Goal: Register for event/course

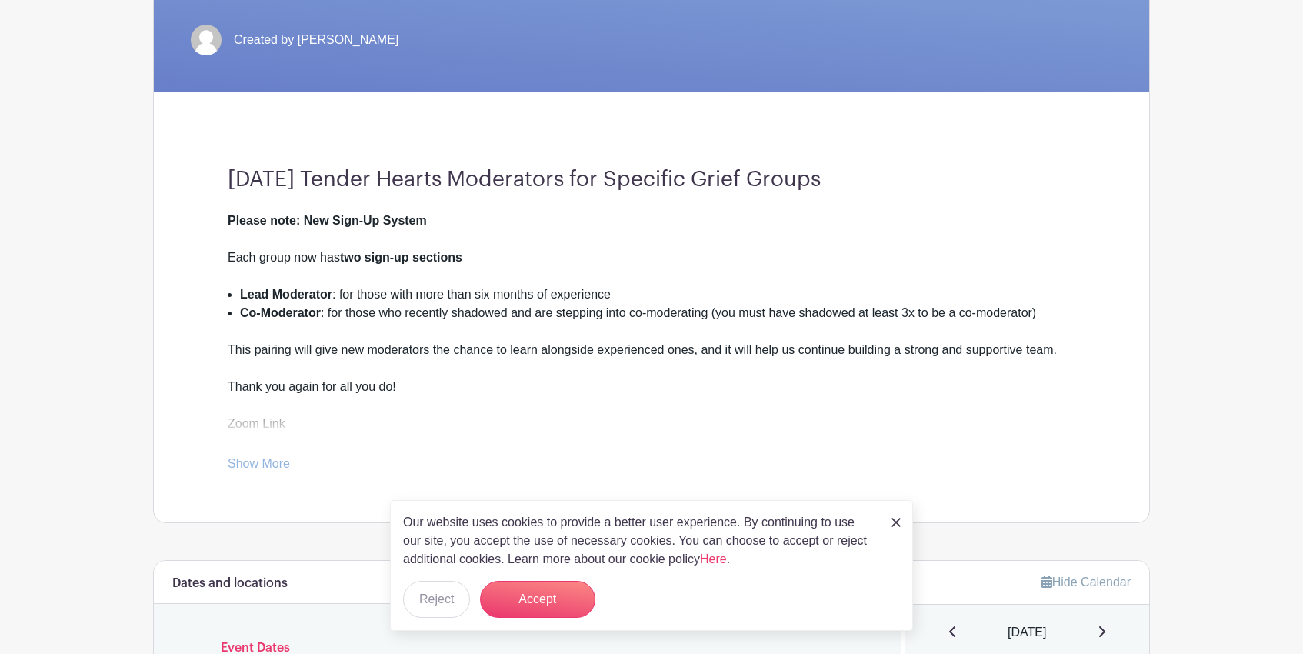
scroll to position [312, 0]
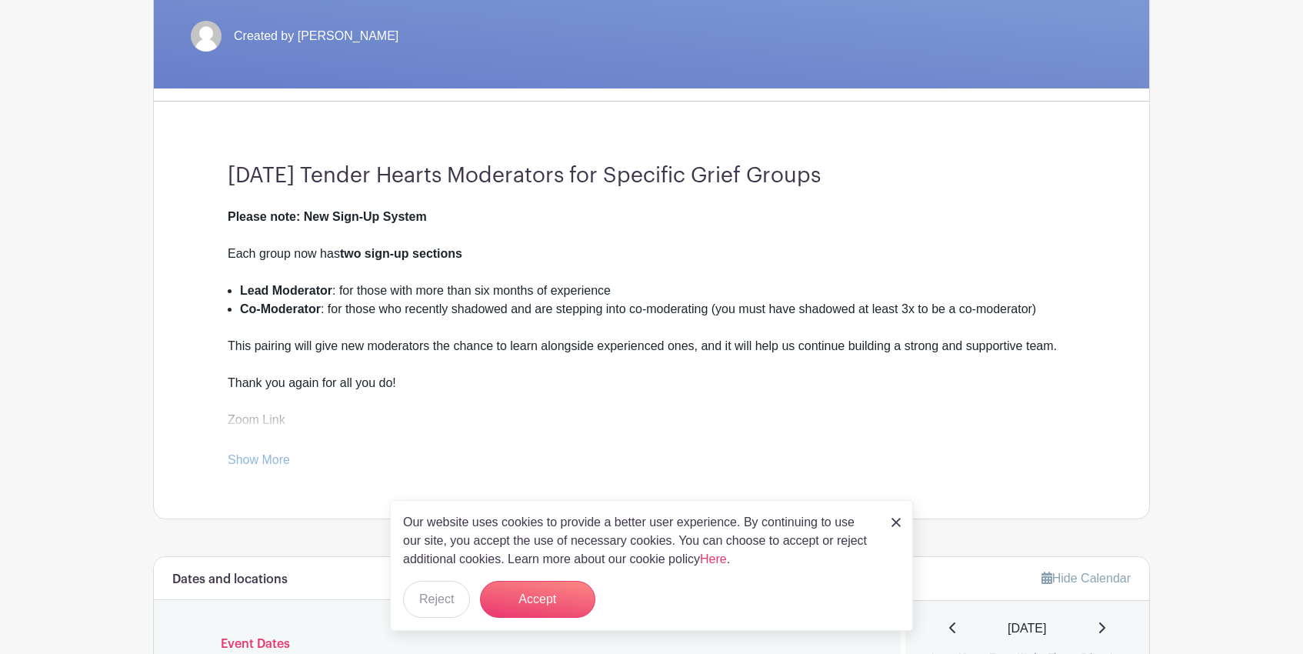
click at [271, 455] on link "Show More" at bounding box center [259, 462] width 62 height 19
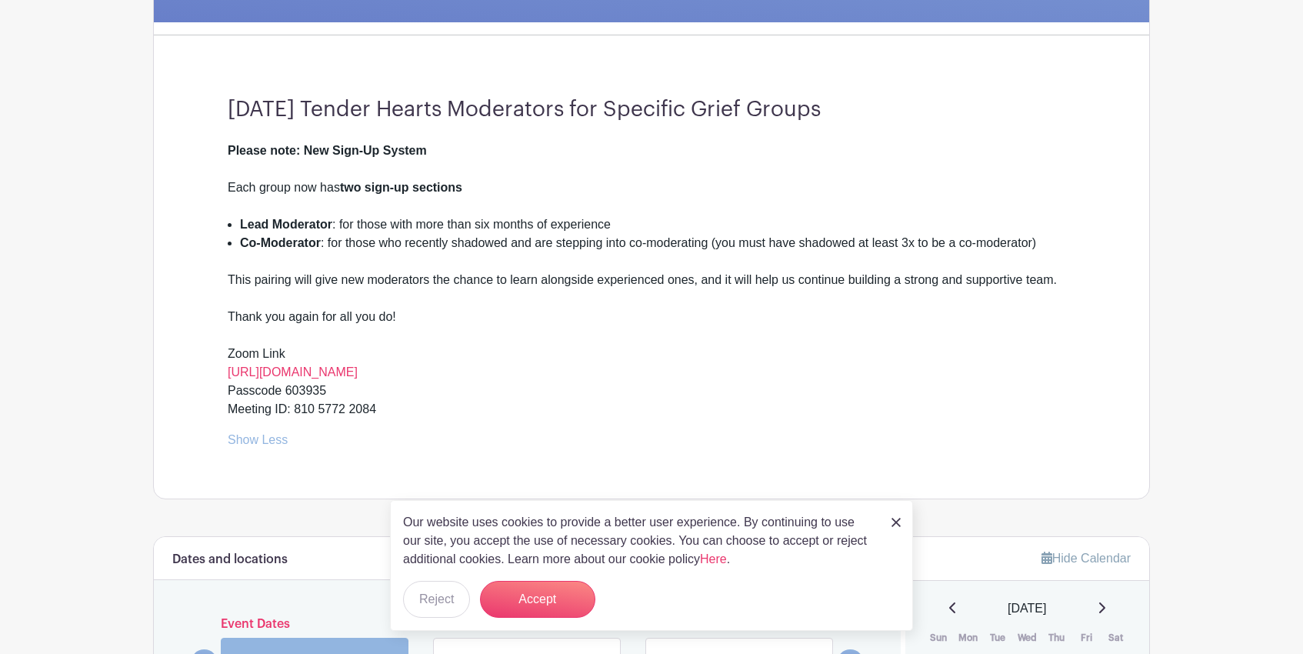
scroll to position [384, 0]
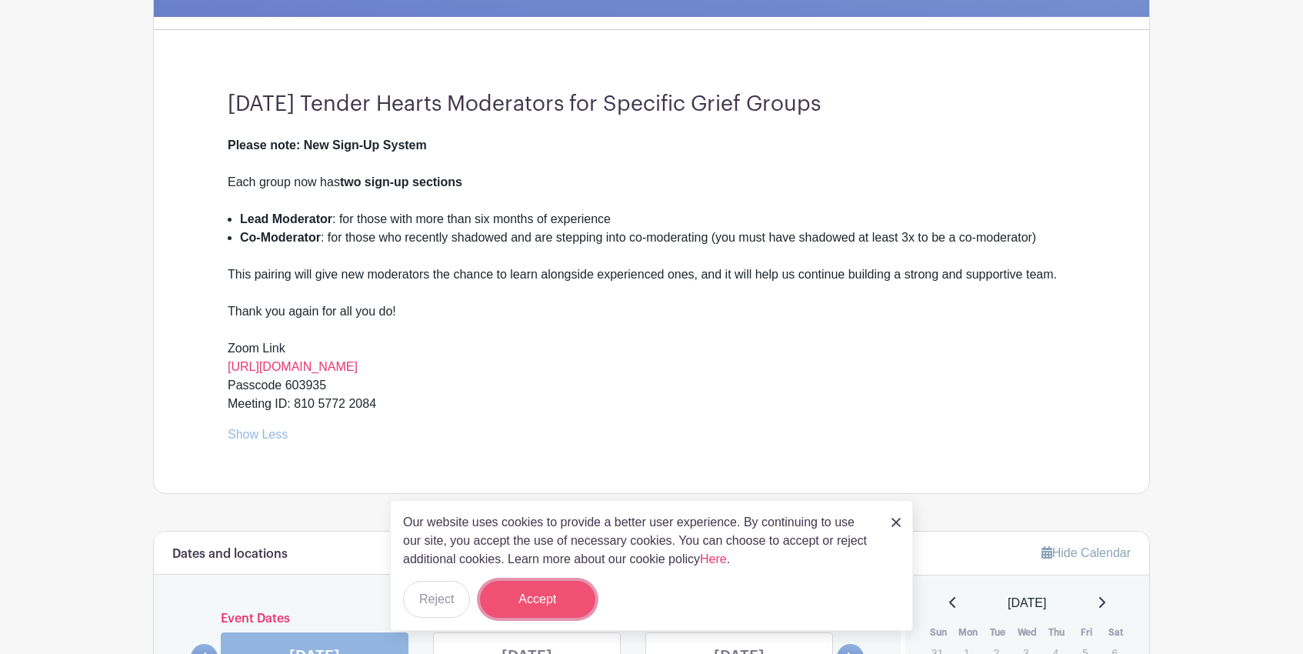
click at [552, 598] on button "Accept" at bounding box center [537, 599] width 115 height 37
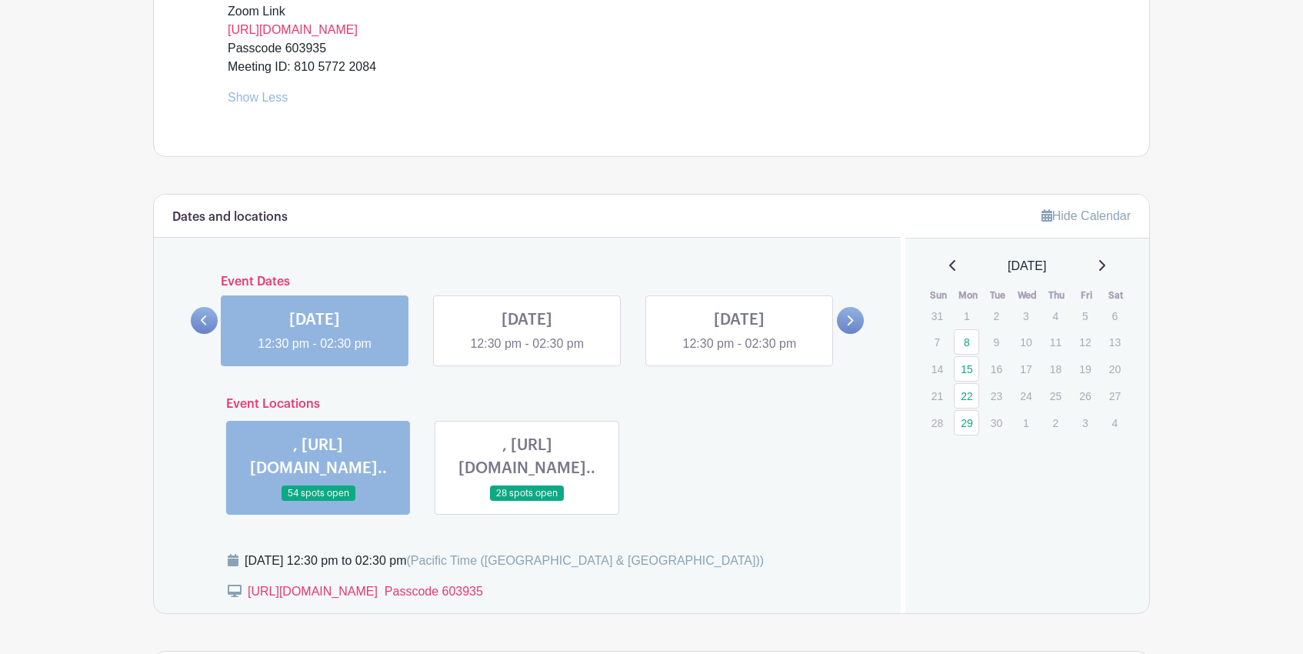
scroll to position [725, 0]
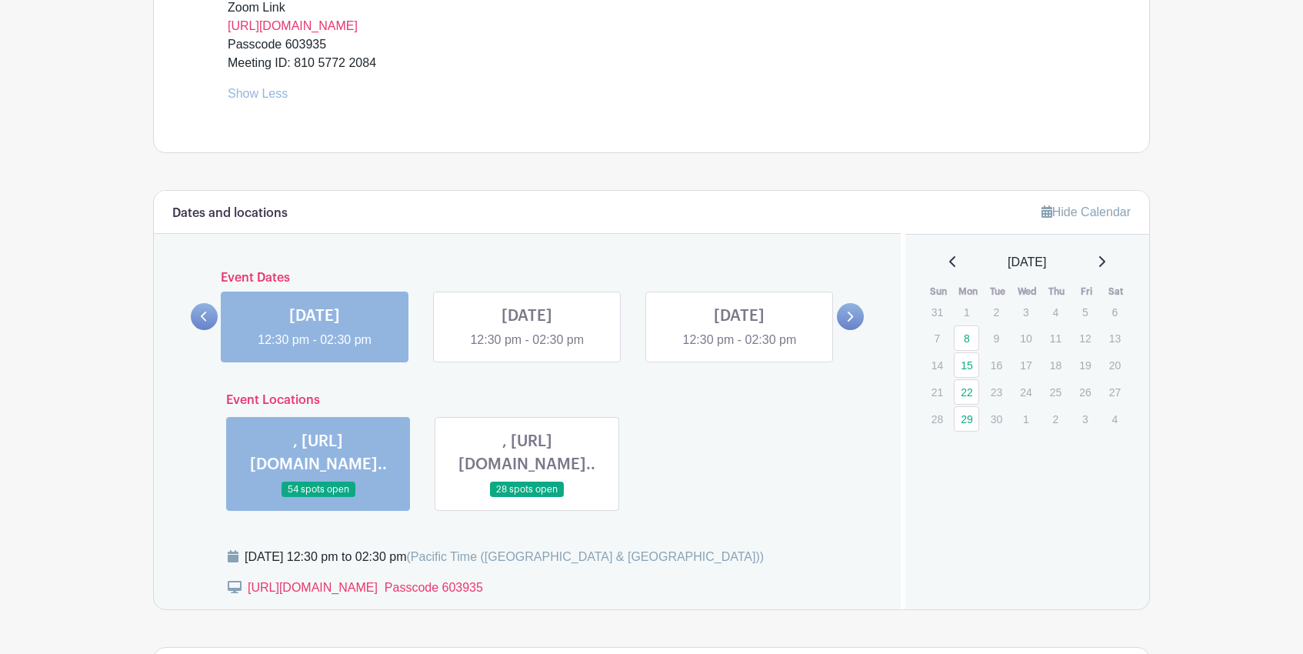
click at [315, 349] on link at bounding box center [315, 349] width 0 height 0
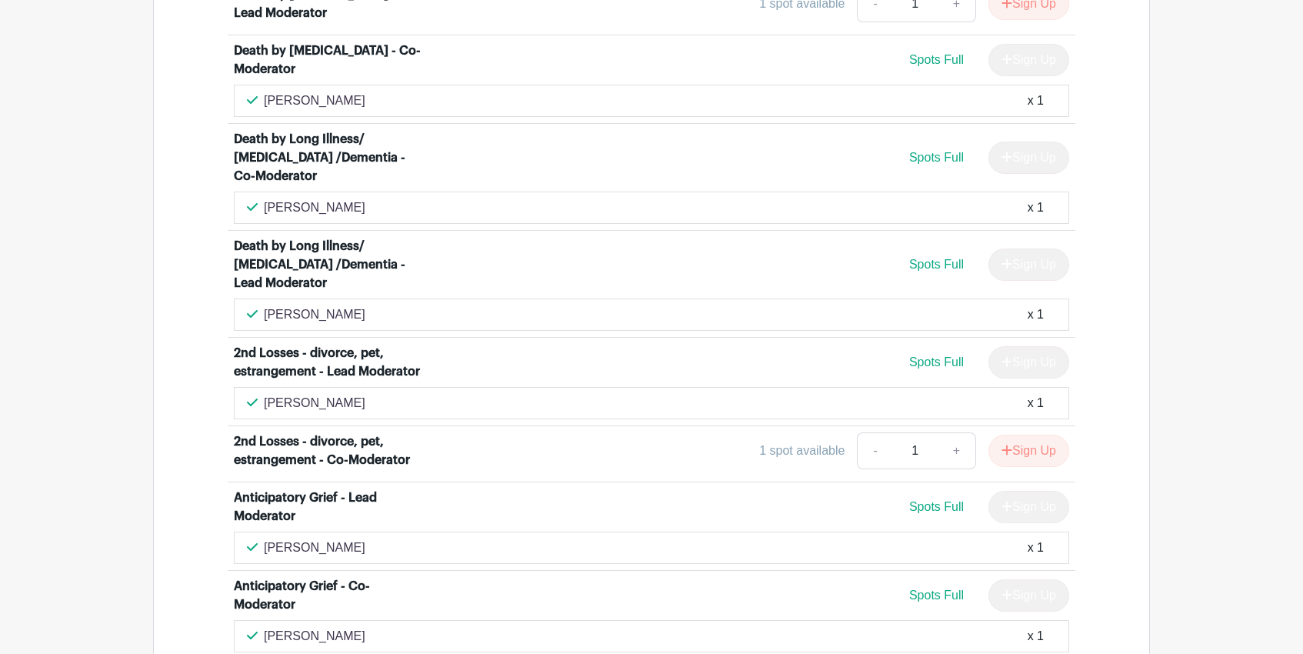
scroll to position [3903, 0]
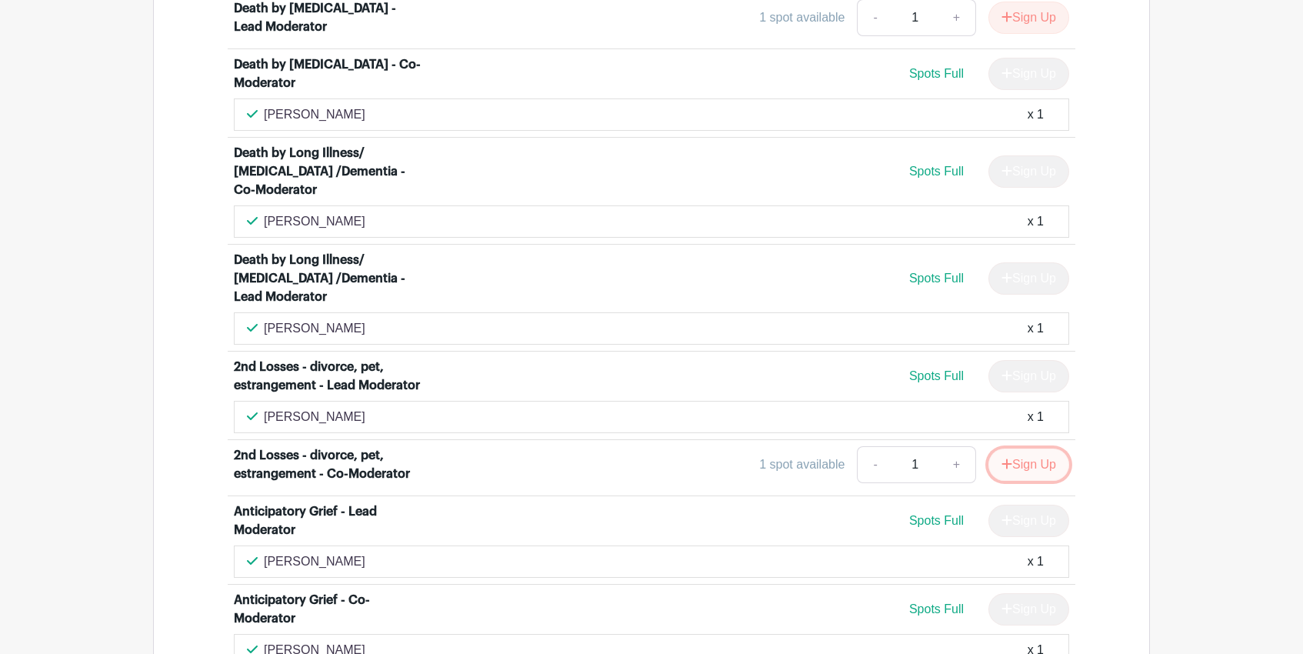
click at [1033, 449] on button "Sign Up" at bounding box center [1029, 465] width 81 height 32
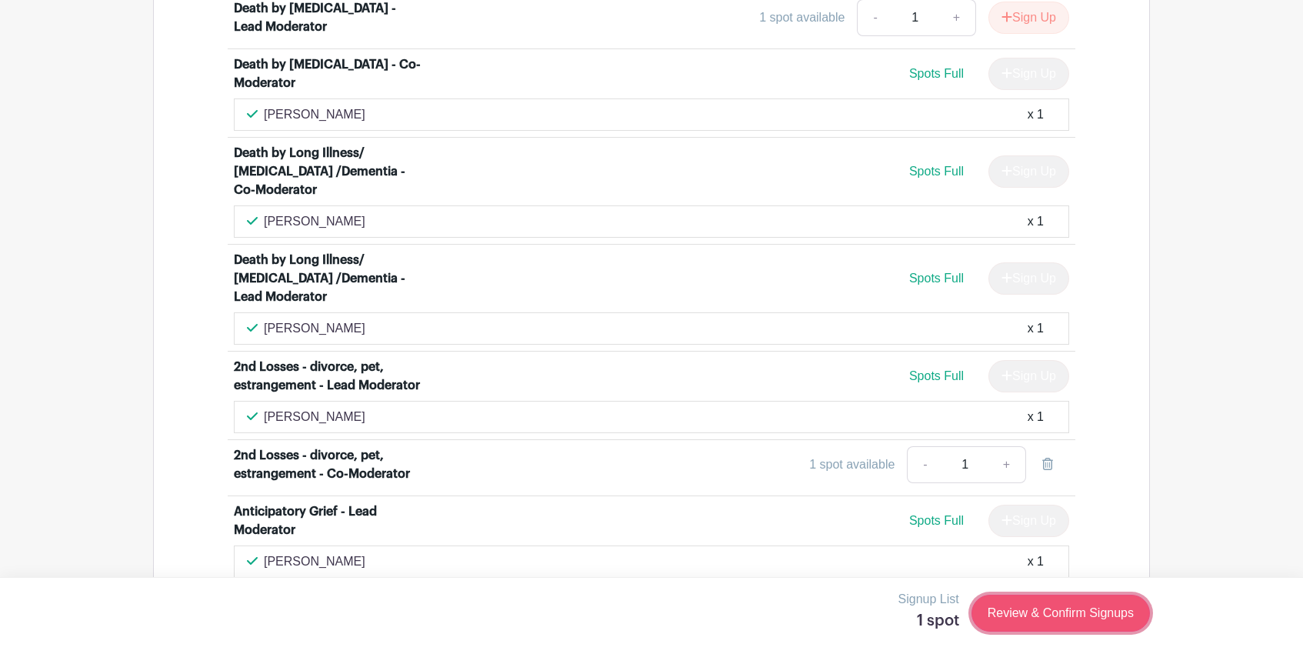
click at [1051, 615] on link "Review & Confirm Signups" at bounding box center [1061, 613] width 178 height 37
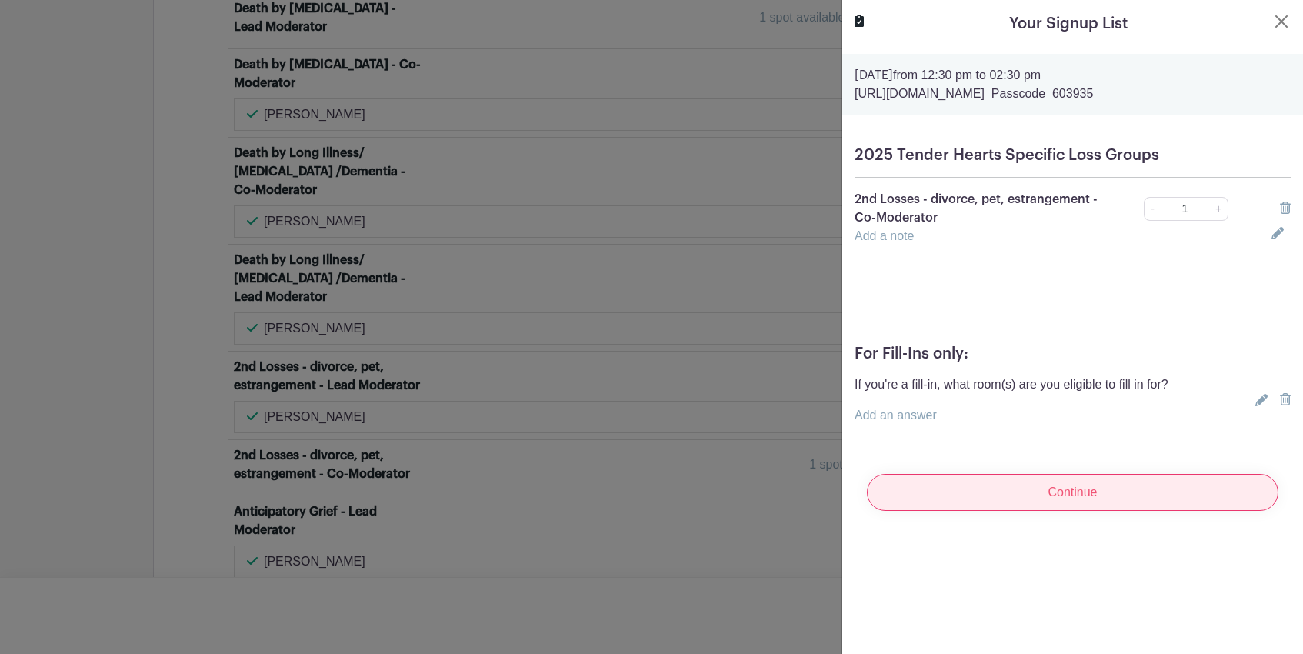
click at [1045, 492] on input "Continue" at bounding box center [1073, 492] width 412 height 37
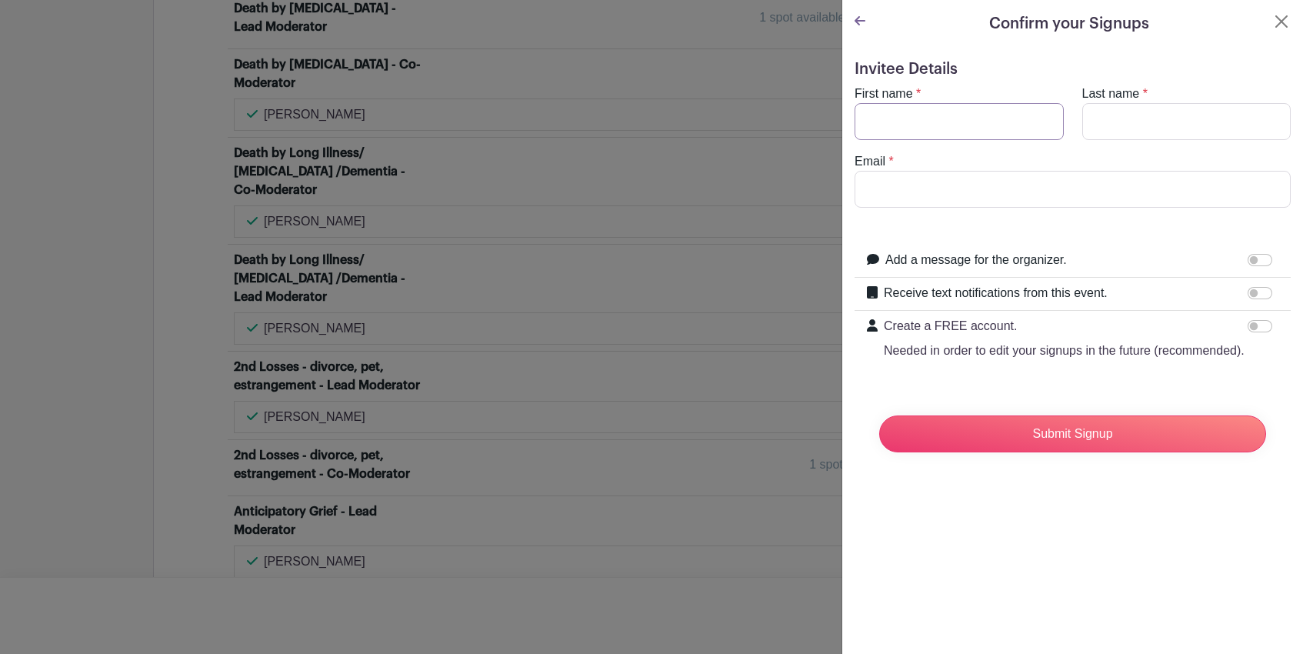
click at [916, 132] on input "First name" at bounding box center [959, 121] width 209 height 37
type input "Jordan"
type input "[PERSON_NAME]"
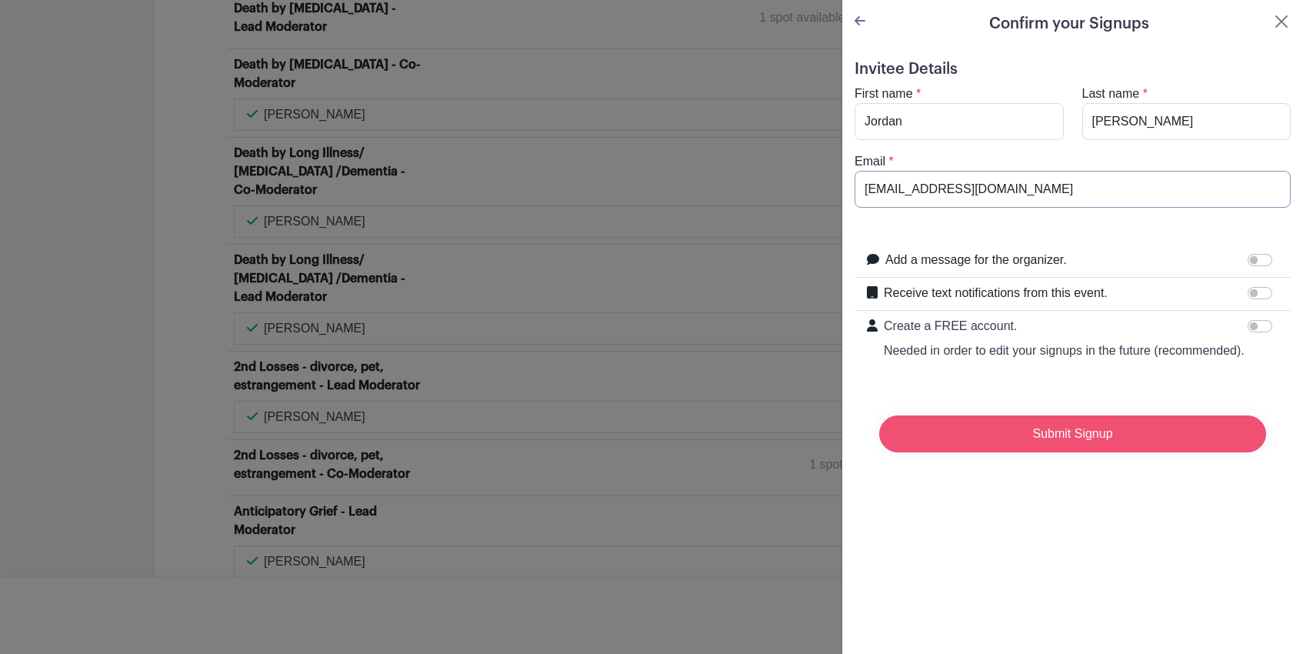
type input "[EMAIL_ADDRESS][DOMAIN_NAME]"
click at [966, 441] on input "Submit Signup" at bounding box center [1072, 433] width 387 height 37
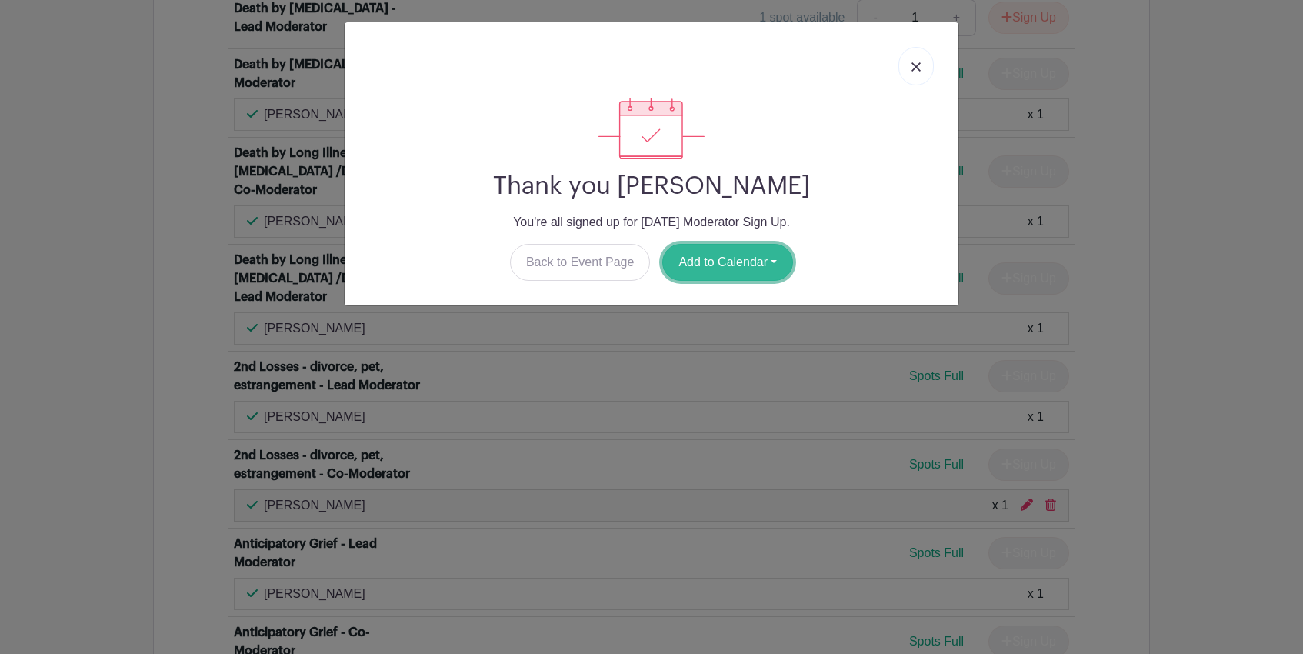
click at [709, 262] on button "Add to Calendar" at bounding box center [727, 262] width 131 height 37
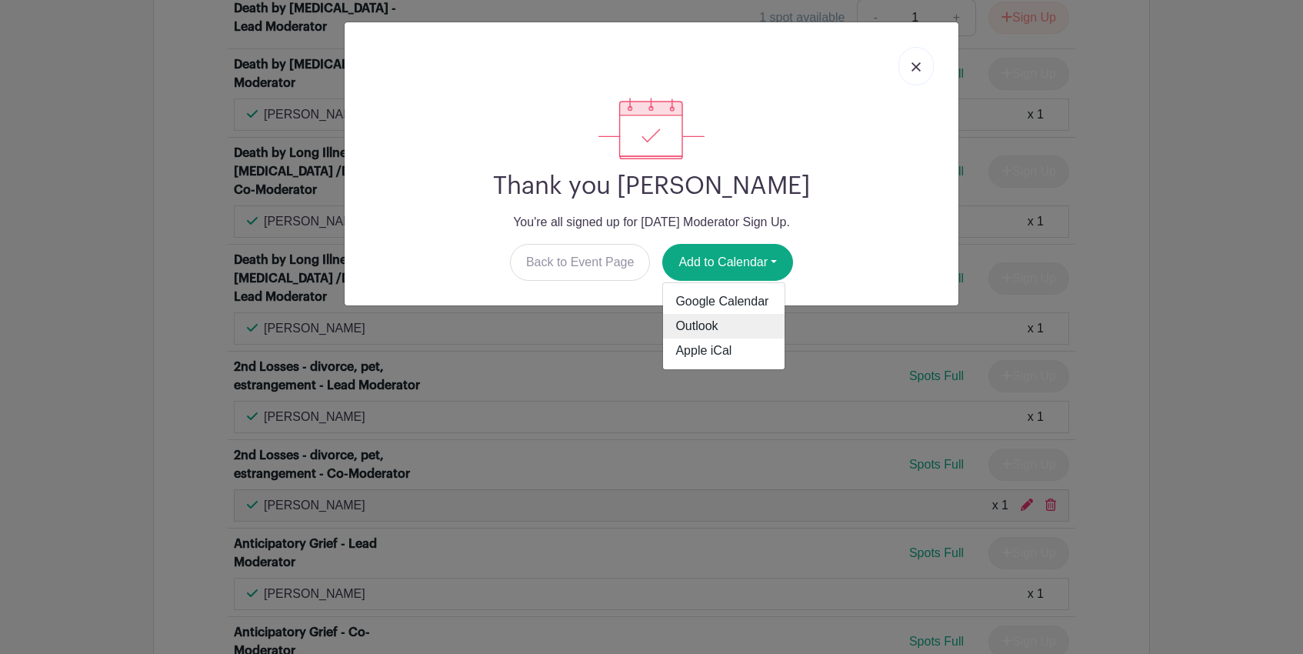
click at [722, 323] on link "Outlook" at bounding box center [724, 326] width 122 height 25
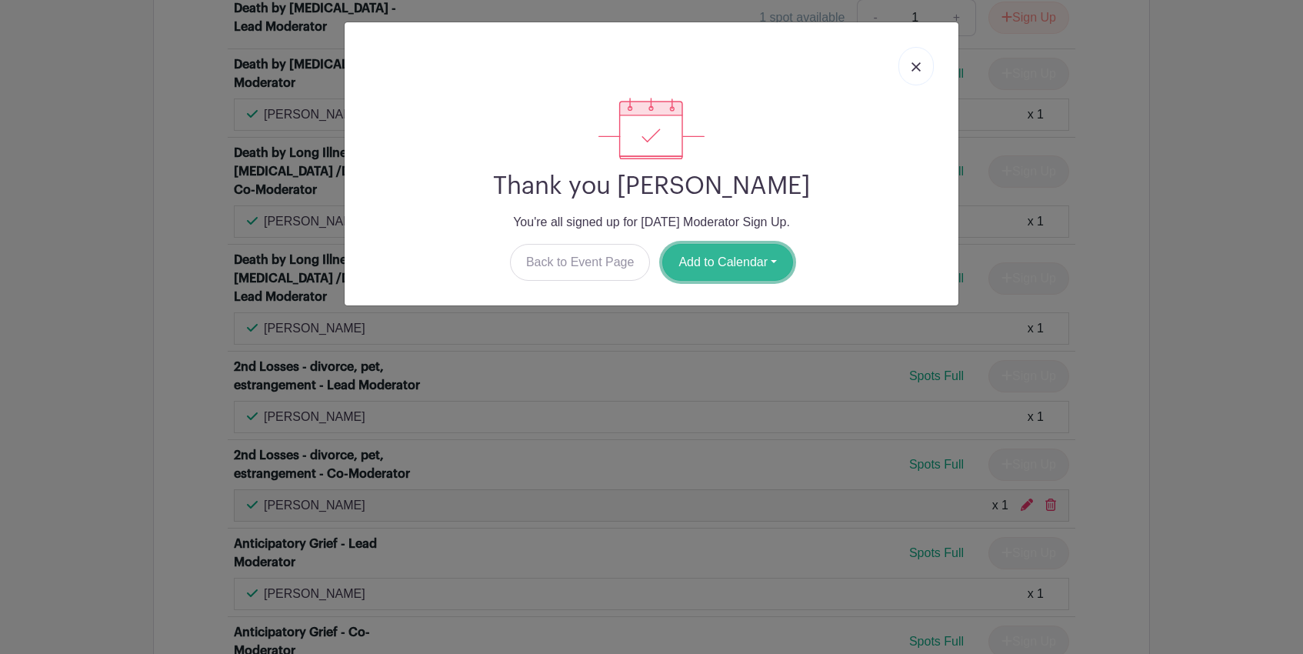
click at [721, 271] on button "Add to Calendar" at bounding box center [727, 262] width 131 height 37
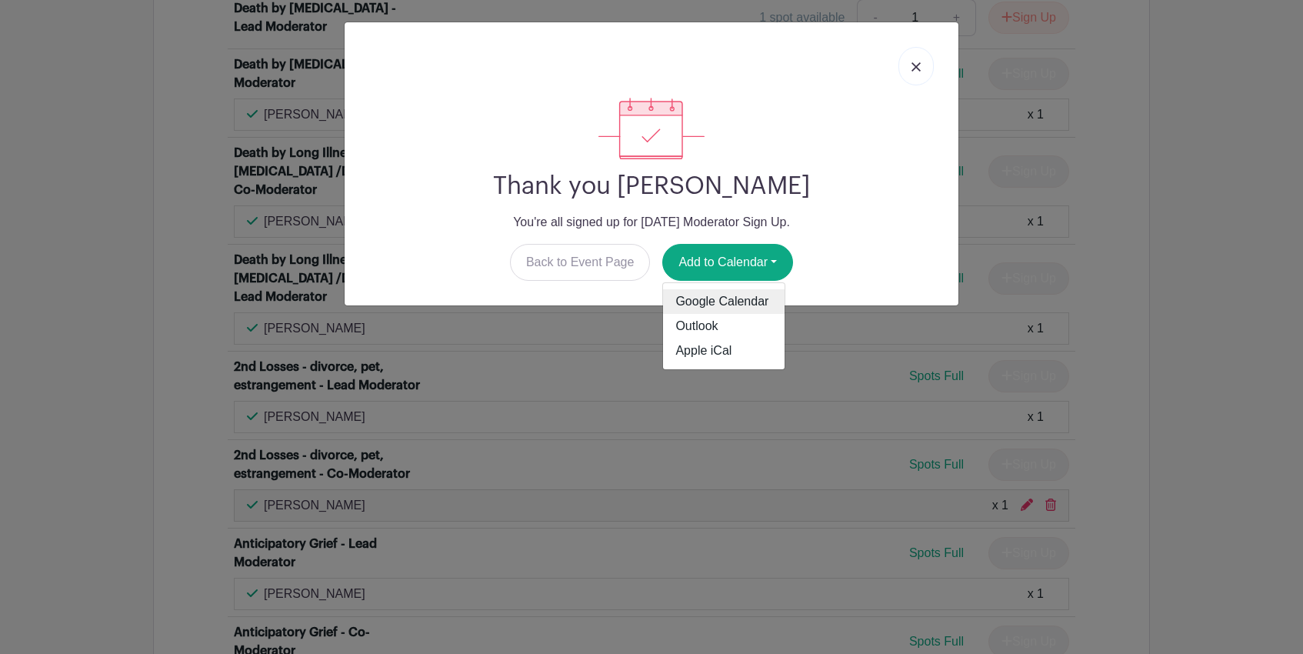
click at [721, 300] on link "Google Calendar" at bounding box center [724, 301] width 122 height 25
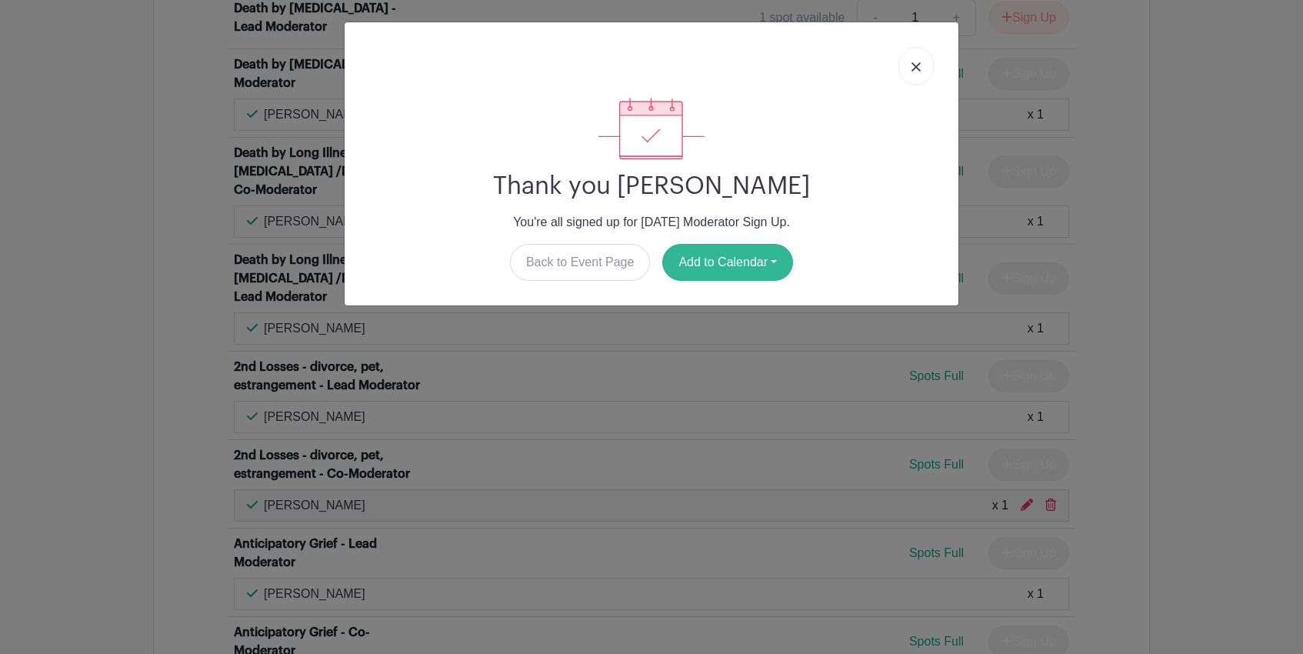
click at [755, 267] on button "Add to Calendar" at bounding box center [727, 262] width 131 height 37
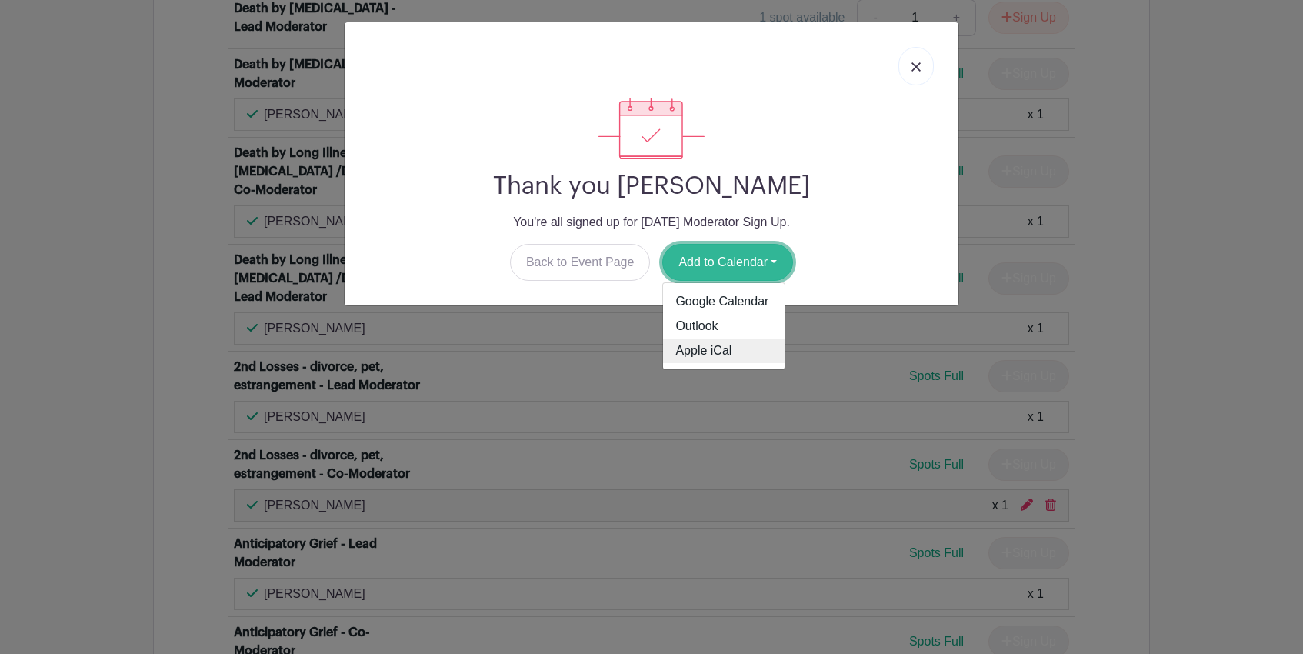
click at [725, 355] on link "Apple iCal" at bounding box center [724, 350] width 122 height 25
